Goal: Information Seeking & Learning: Learn about a topic

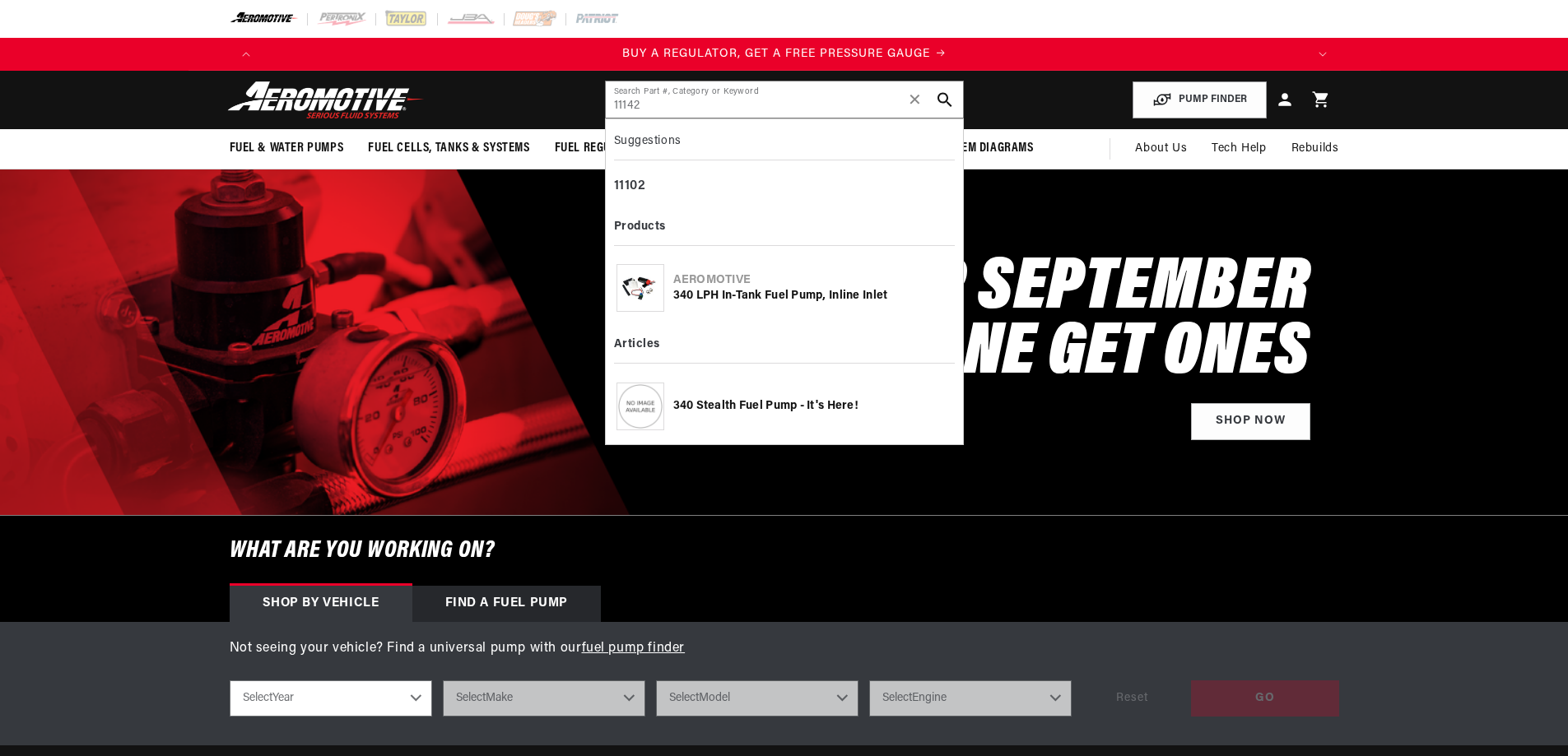
type input "11142"
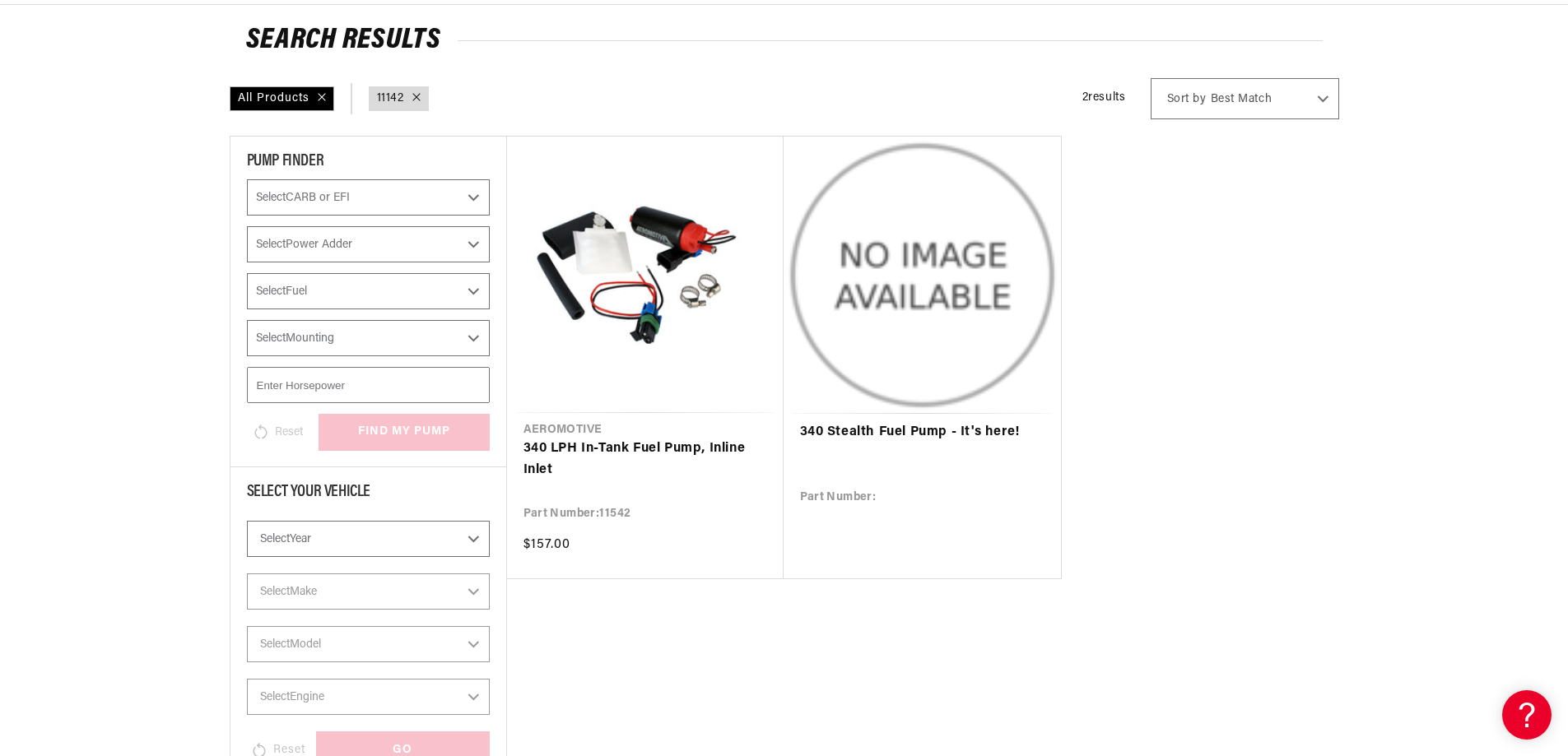
scroll to position [0, 1044]
click at [589, 83] on div "All Products query : 11142 2 results Show Universal Parts Sort by Best Match Fe…" at bounding box center [784, 99] width 1110 height 41
click at [894, 431] on link "340 Stealth Fuel Pump - It's here!" at bounding box center [922, 432] width 244 height 21
